Goal: Register for event/course

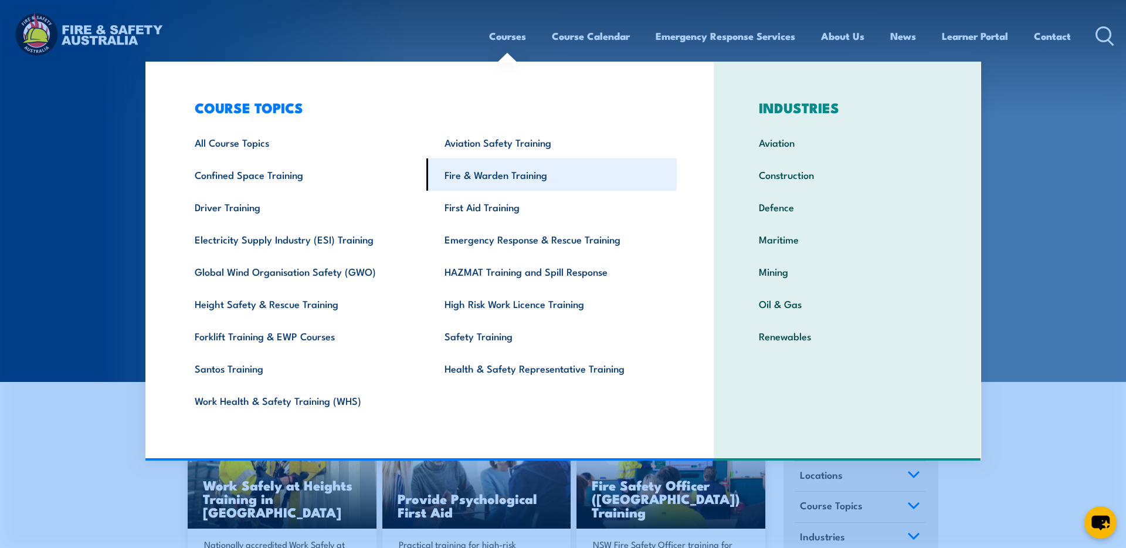
click at [486, 177] on link "Fire & Warden Training" at bounding box center [551, 174] width 250 height 32
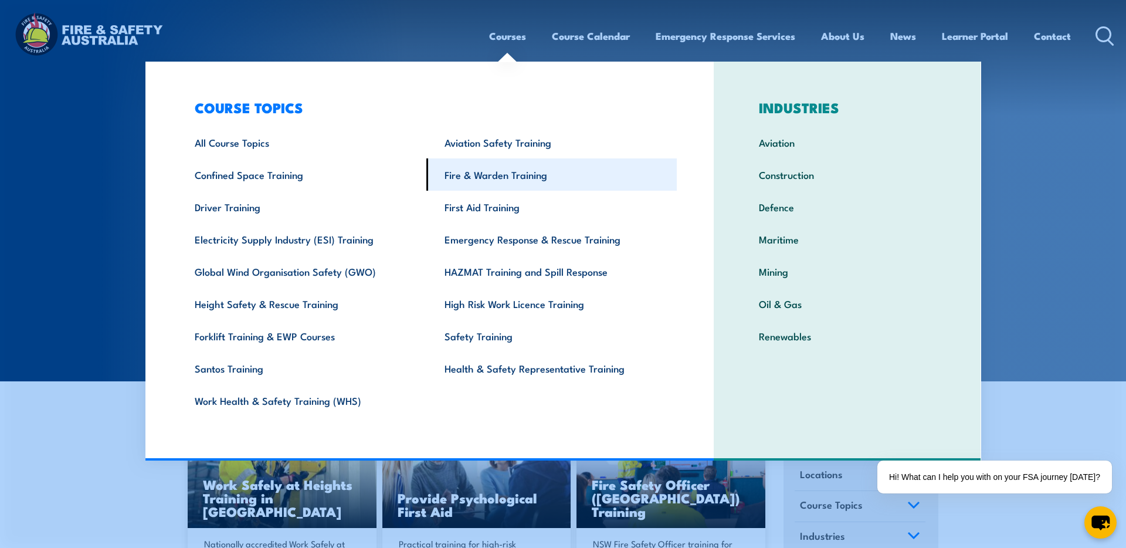
scroll to position [12, 0]
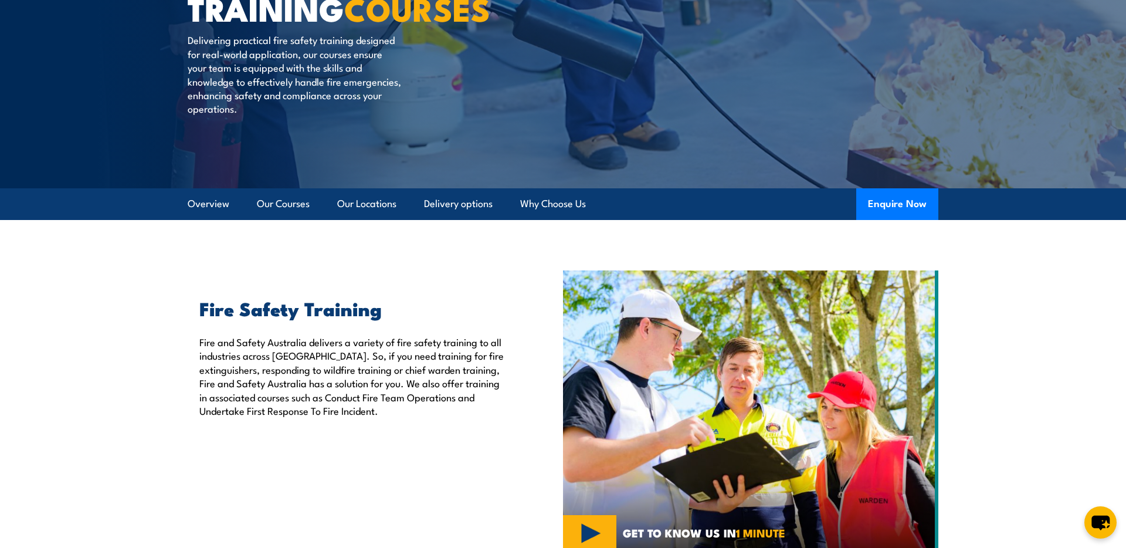
scroll to position [36, 0]
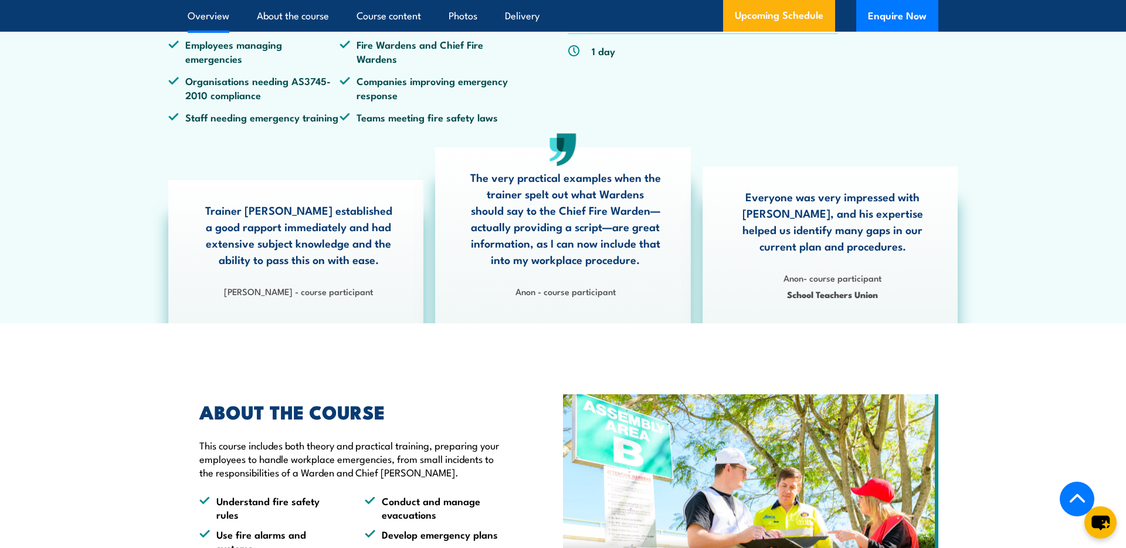
scroll to position [514, 0]
